Goal: Complete application form: Complete application form

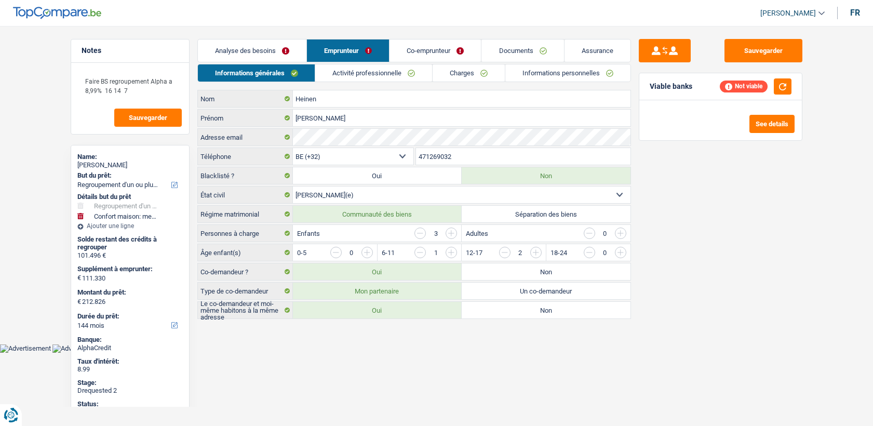
select select "refinancing"
select select "household"
select select "144"
select select "32"
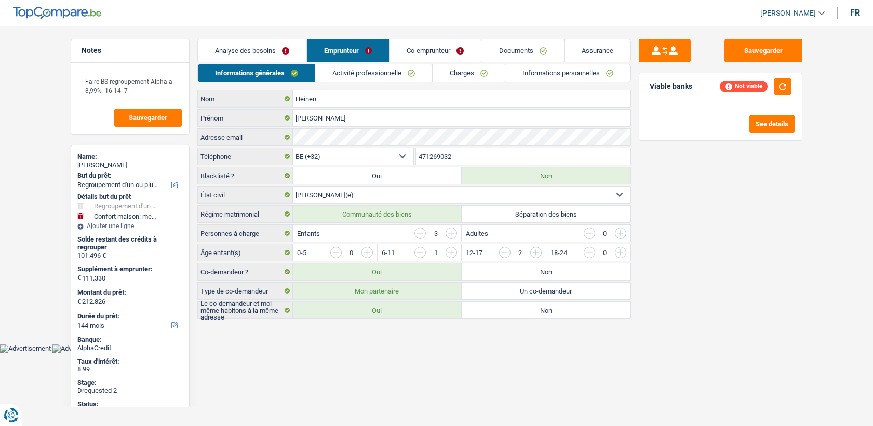
select select "married"
select select "ownerWithMortgage"
select select "BE"
select select "mortgage"
select select "300"
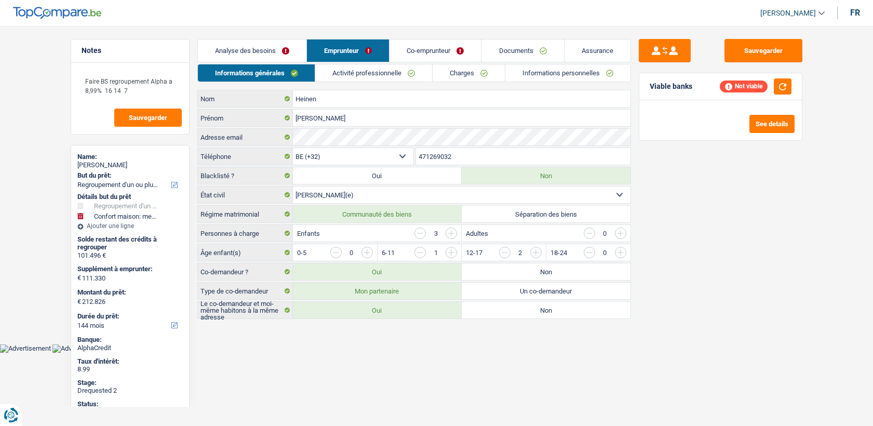
select select "renovationLoan"
select select "120"
select select "carLoan"
select select "60"
select select "cardOrCredit"
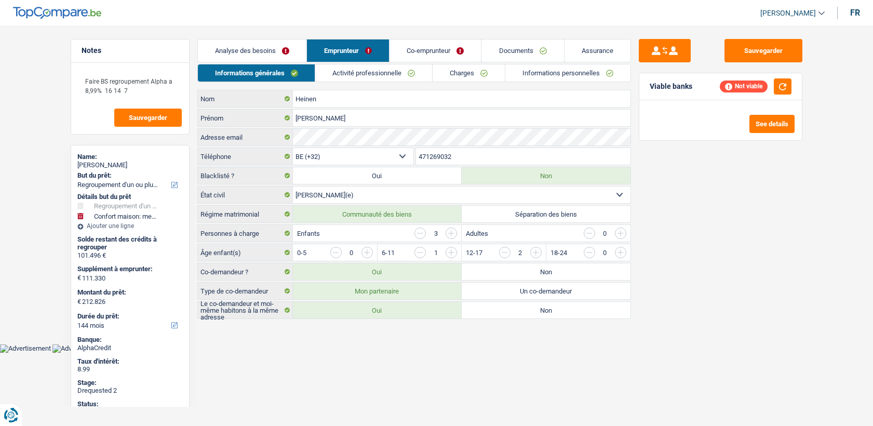
select select "cardOrCredit"
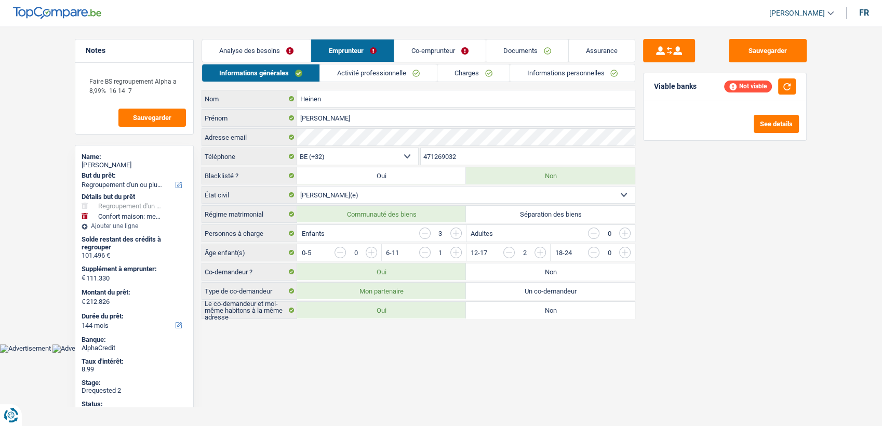
click at [390, 73] on link "Activité professionnelle" at bounding box center [378, 72] width 117 height 17
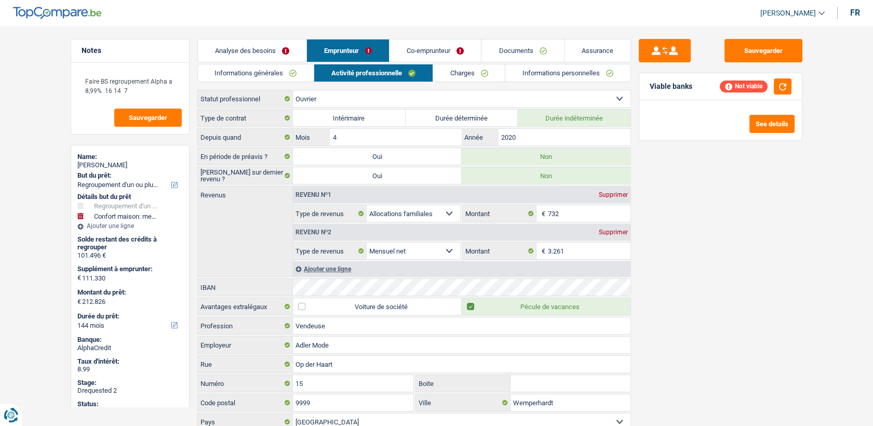
click at [453, 74] on link "Charges" at bounding box center [469, 72] width 72 height 17
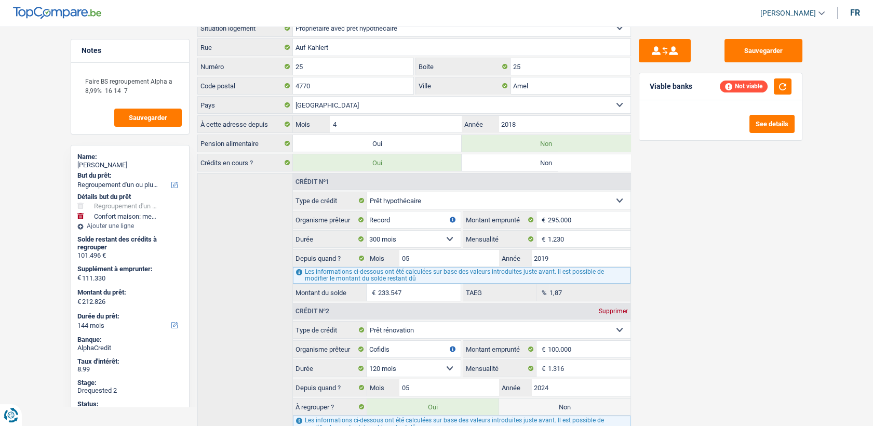
scroll to position [58, 0]
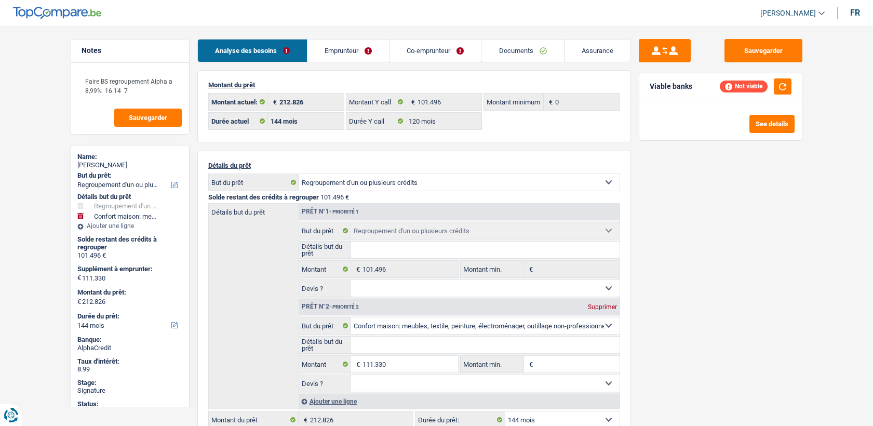
select select "refinancing"
select select "household"
select select "144"
select select "ownerWithMortgage"
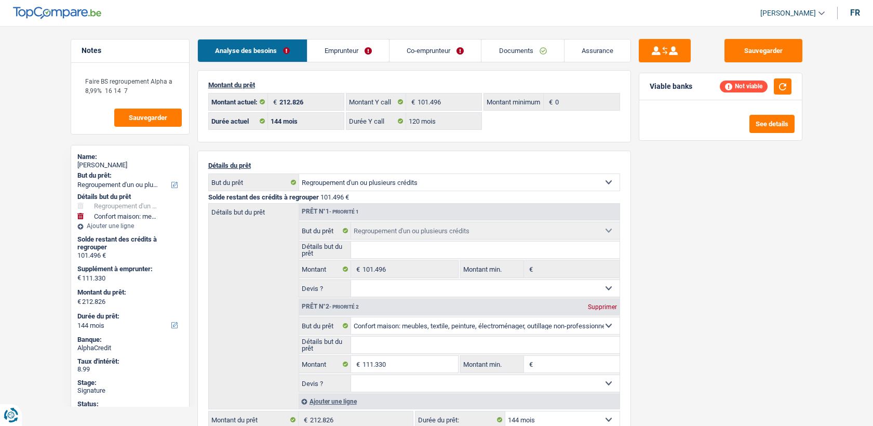
select select "BE"
select select "mortgage"
select select "300"
select select "renovationLoan"
select select "120"
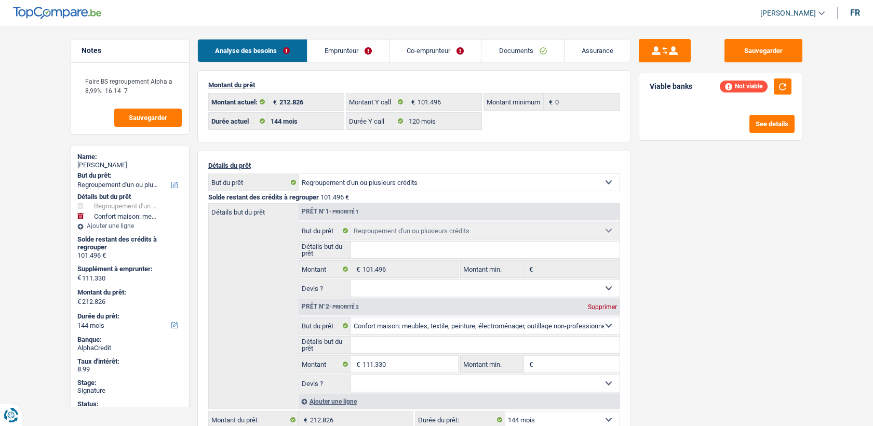
select select "carLoan"
select select "60"
select select "cardOrCredit"
select select "32"
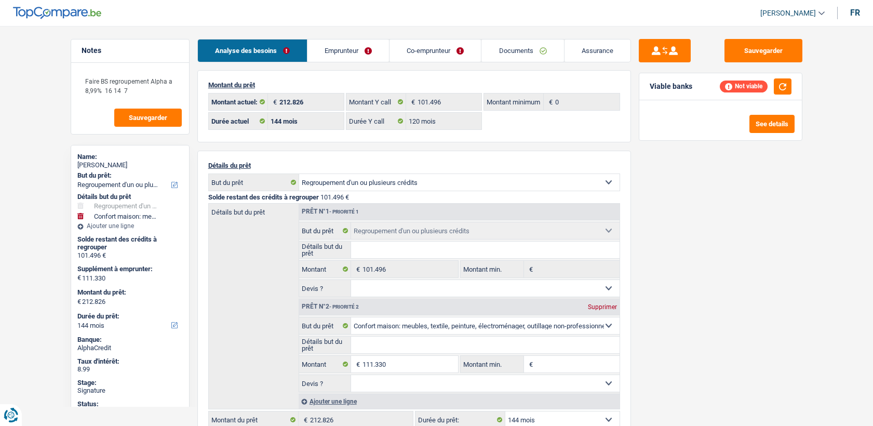
click at [428, 56] on link "Co-emprunteur" at bounding box center [434, 50] width 91 height 22
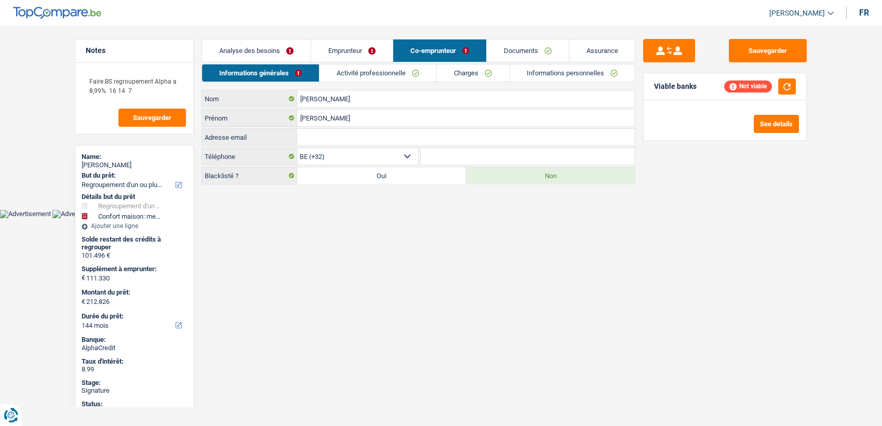
click at [365, 48] on link "Emprunteur" at bounding box center [352, 50] width 82 height 22
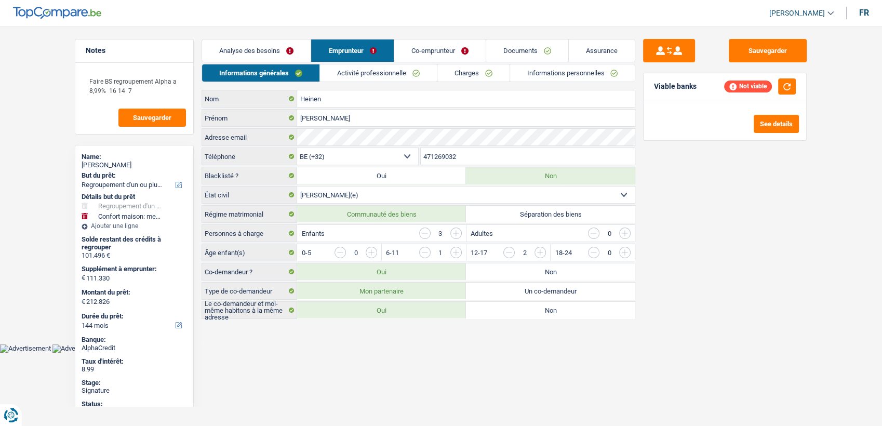
click at [482, 79] on link "Charges" at bounding box center [473, 72] width 72 height 17
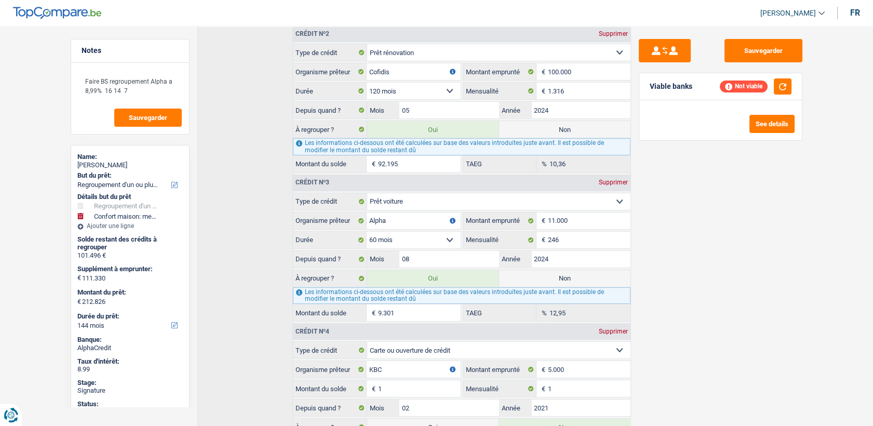
scroll to position [521, 0]
